Goal: Check status: Check status

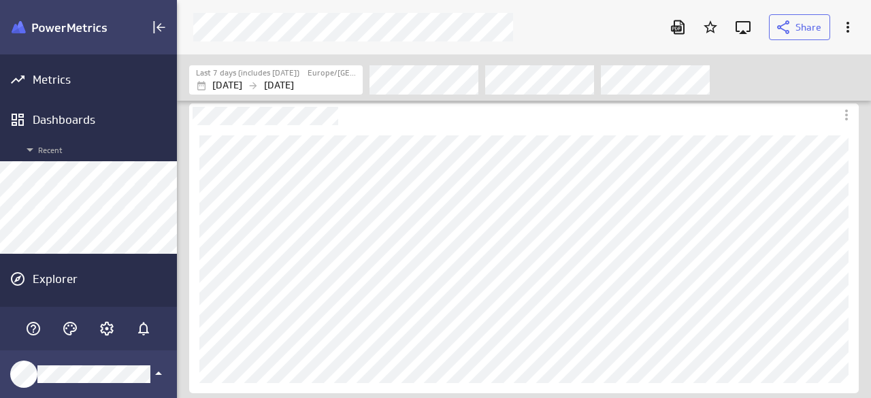
scroll to position [419, 714]
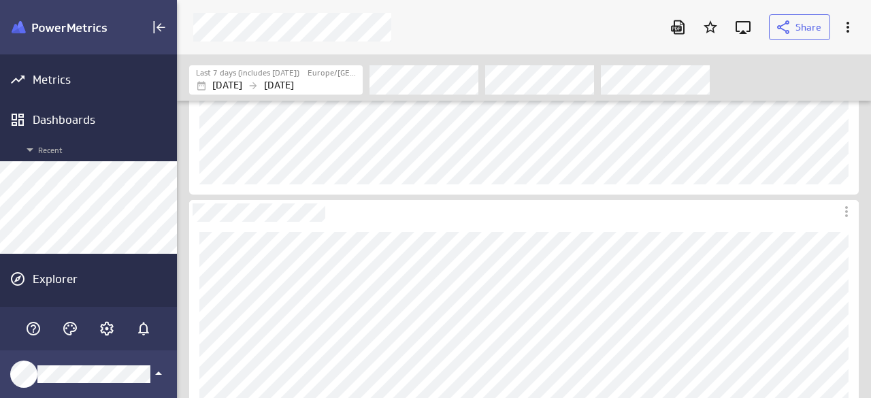
scroll to position [204, 0]
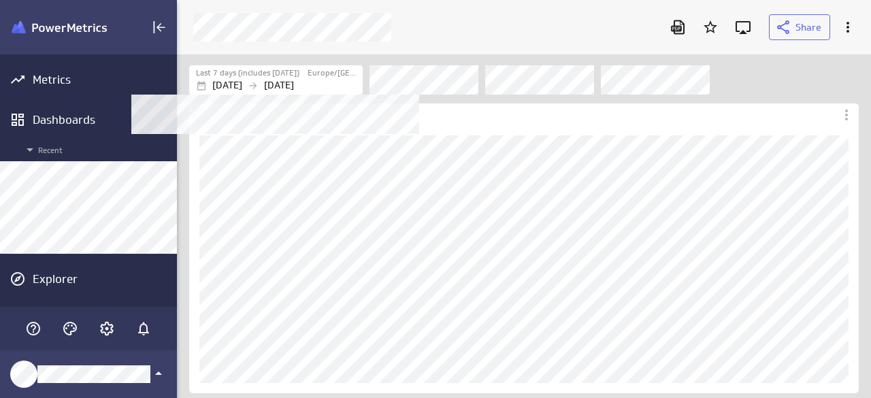
click at [294, 81] on p "[DATE]" at bounding box center [279, 85] width 30 height 14
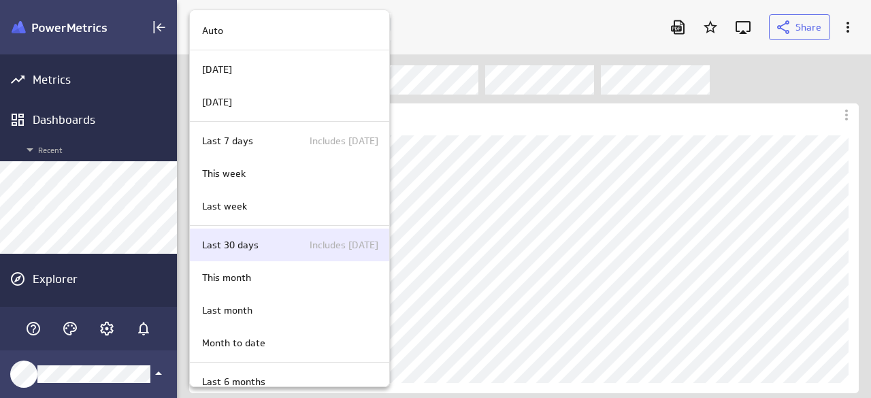
click at [257, 175] on div "This week" at bounding box center [288, 174] width 182 height 14
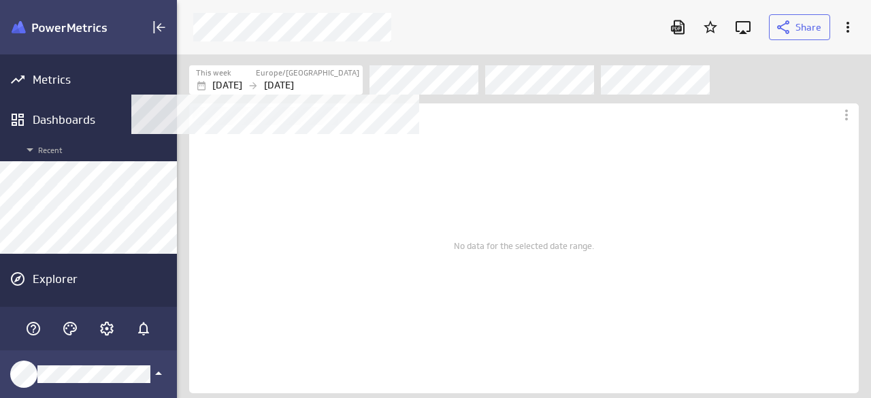
click at [303, 73] on label "Europe/[GEOGRAPHIC_DATA]" at bounding box center [307, 73] width 103 height 12
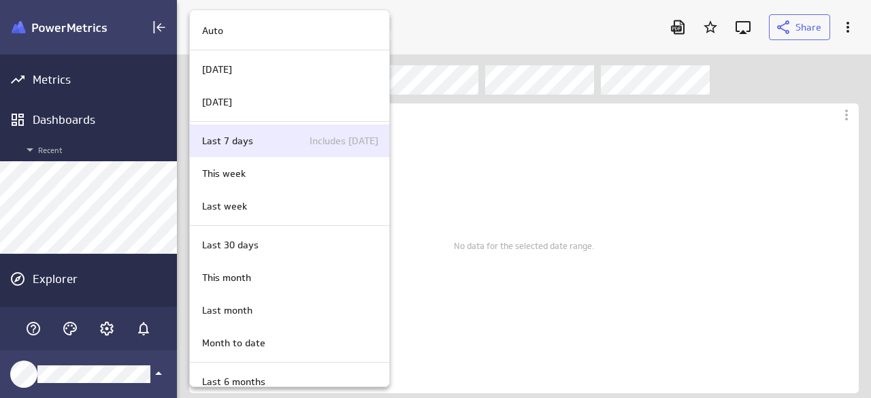
click at [282, 134] on div "Last 7 days Includes today" at bounding box center [288, 141] width 182 height 14
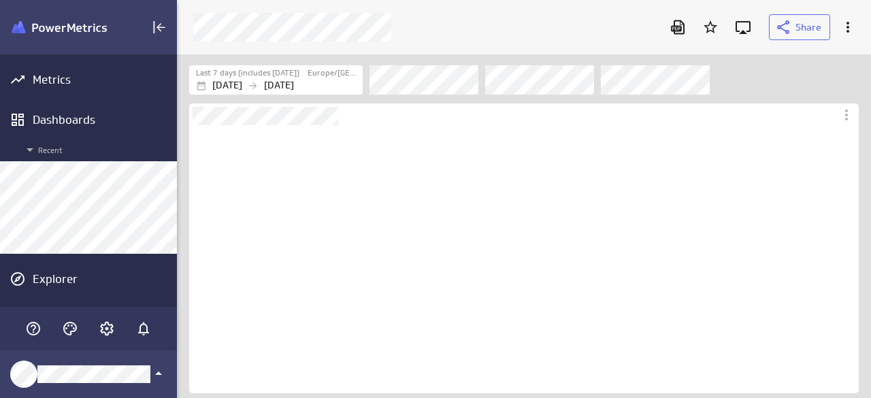
scroll to position [268, 670]
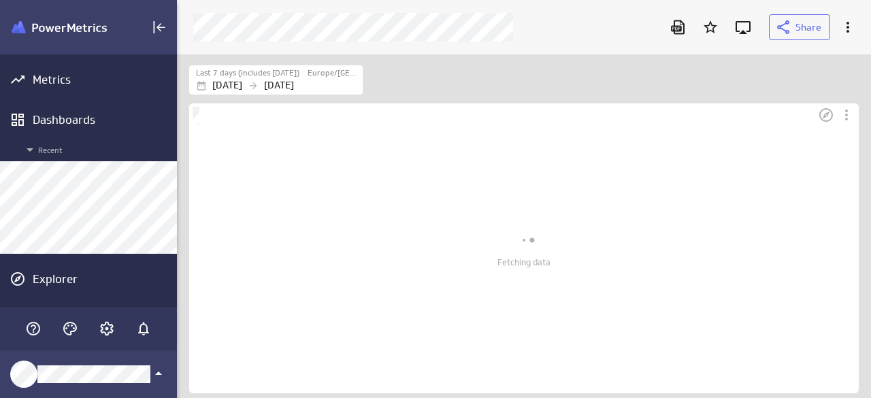
scroll to position [7, 7]
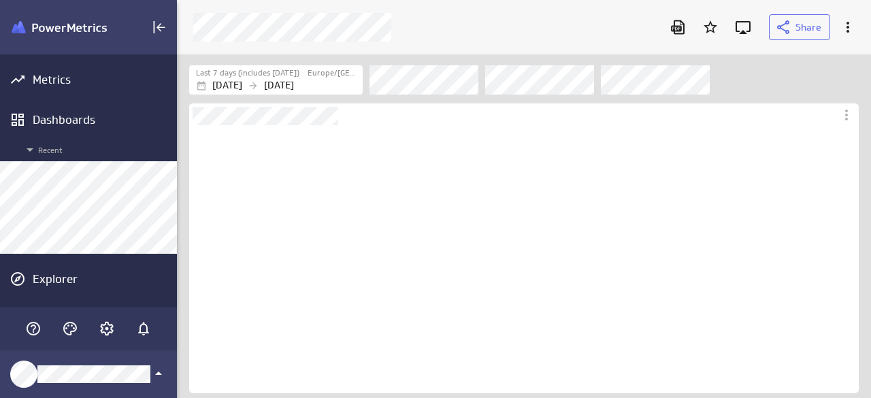
scroll to position [268, 670]
